Goal: Task Accomplishment & Management: Use online tool/utility

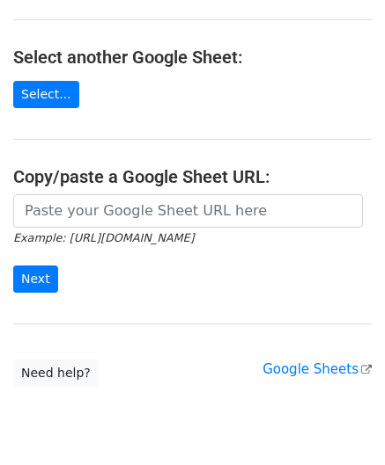
scroll to position [231, 0]
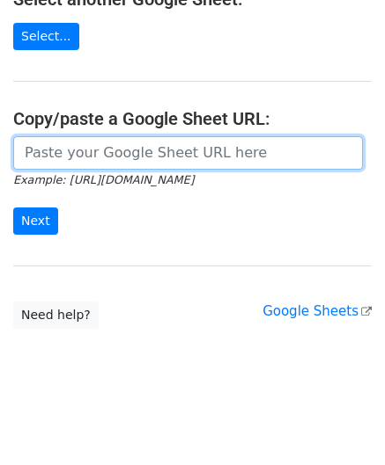
click at [89, 157] on input "url" at bounding box center [187, 152] width 349 height 33
paste input "[URL][DOMAIN_NAME]"
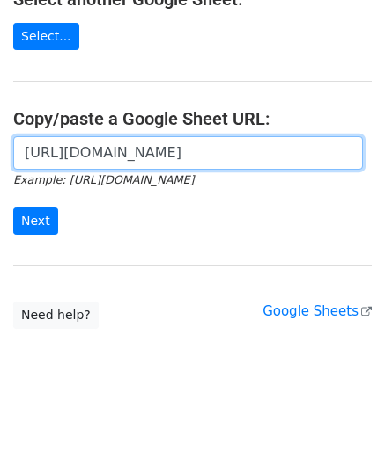
scroll to position [0, 392]
type input "[URL][DOMAIN_NAME]"
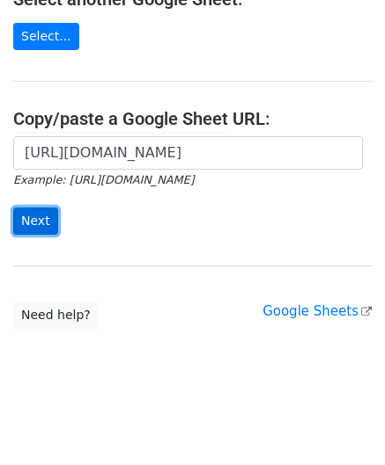
click at [39, 217] on input "Next" at bounding box center [35, 221] width 45 height 27
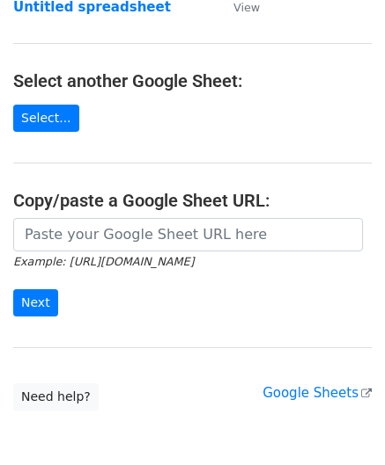
scroll to position [176, 0]
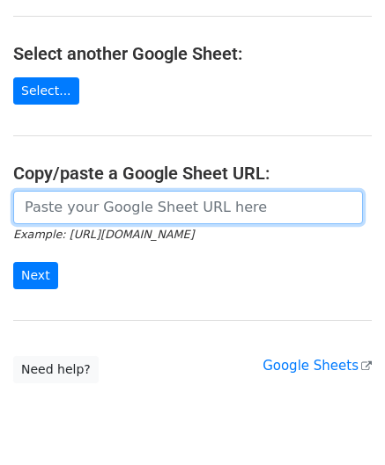
click at [64, 206] on input "url" at bounding box center [187, 207] width 349 height 33
paste input "https://docs.google.com/spreadsheets/d/1wMDaPvUl-RQ6IZVbMUzyoi-m8XPLoghWeF9oVOi…"
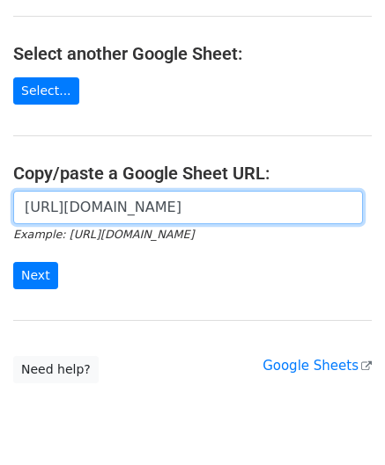
scroll to position [0, 392]
type input "https://docs.google.com/spreadsheets/d/1wMDaPvUl-RQ6IZVbMUzyoi-m8XPLoghWeF9oVOi…"
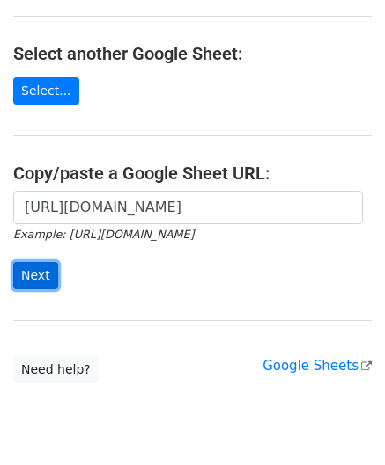
scroll to position [0, 0]
click at [45, 267] on input "Next" at bounding box center [35, 275] width 45 height 27
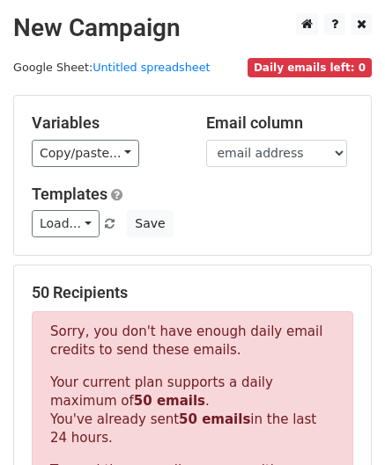
scroll to position [594, 0]
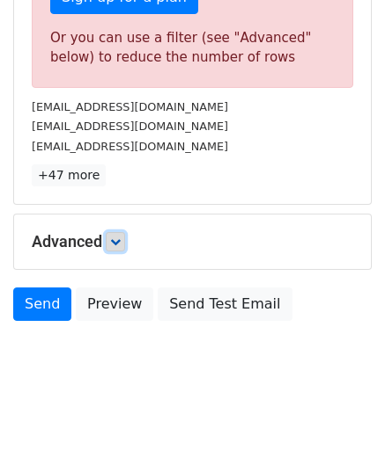
click at [120, 237] on icon at bounding box center [115, 242] width 11 height 11
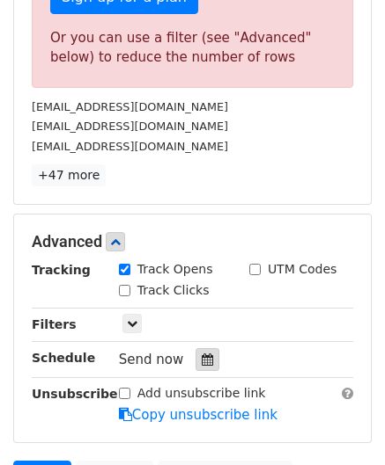
click at [202, 357] on icon at bounding box center [207, 360] width 11 height 12
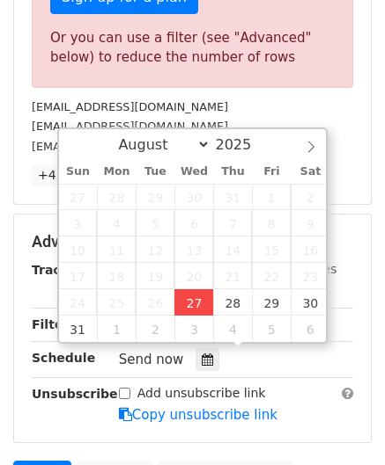
type input "[DATE] 12:00"
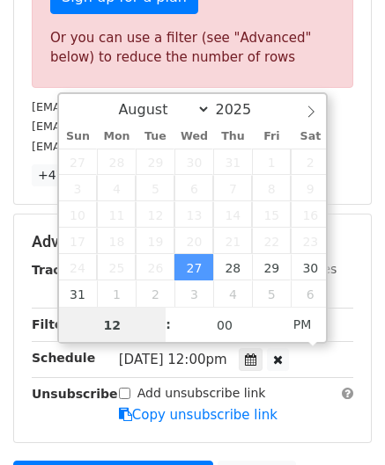
paste input "6"
type input "6"
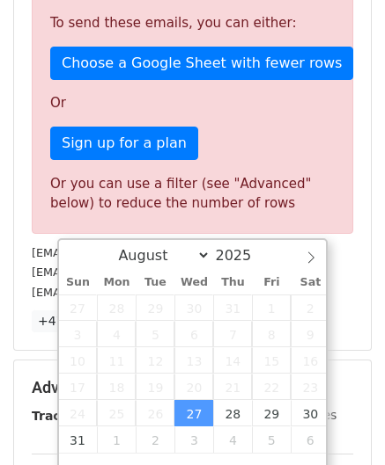
type input "[DATE] 18:00"
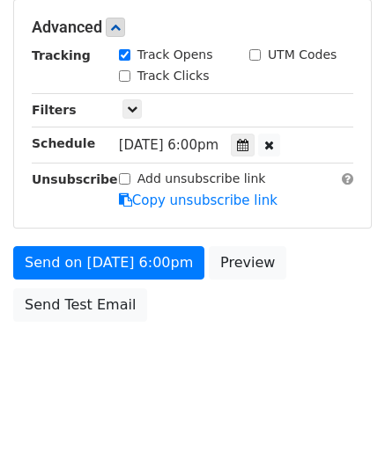
scroll to position [807, 0]
